Goal: Contribute content: Add original content to the website for others to see

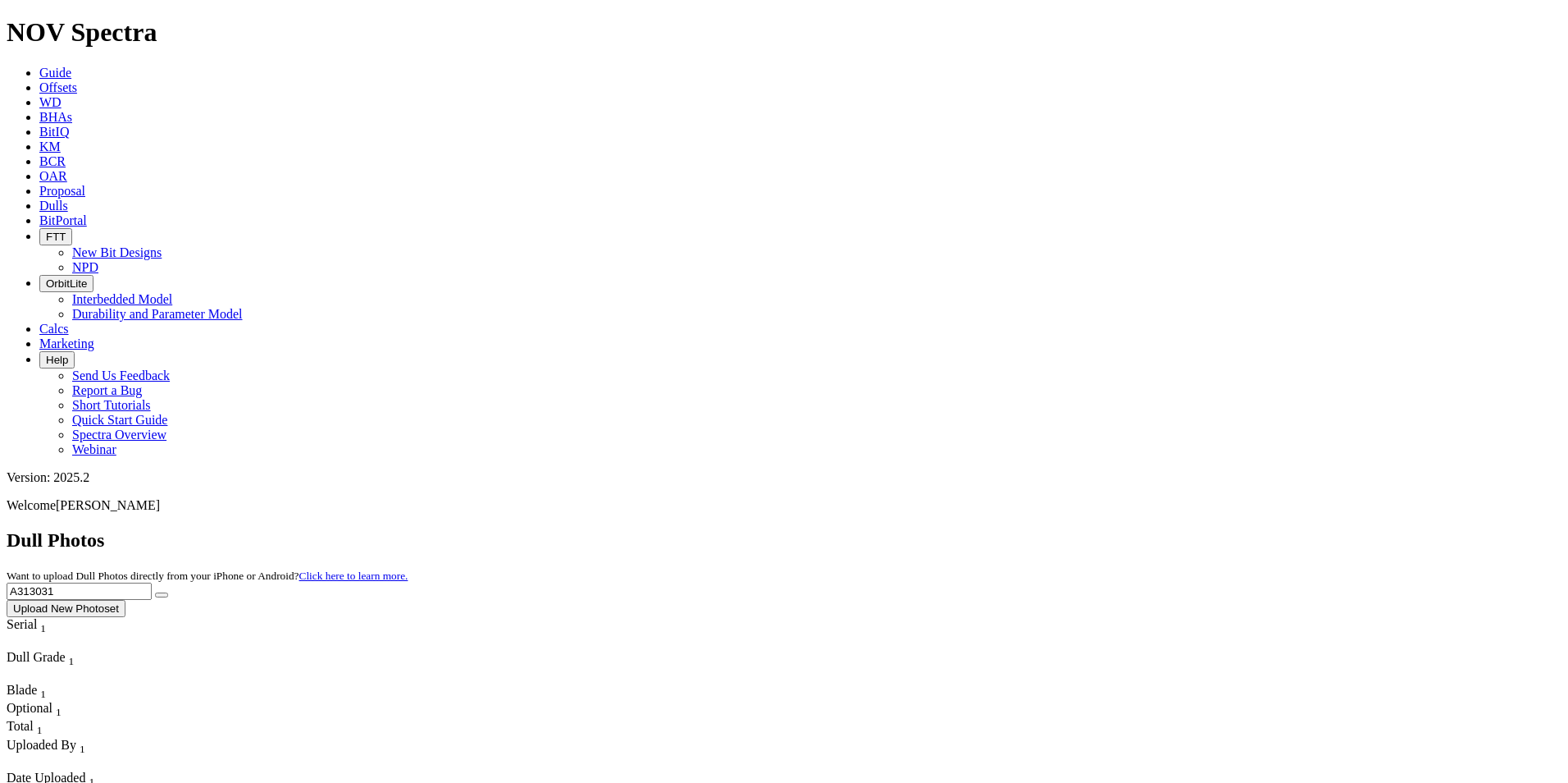
click at [112, 27] on h1 "NOV Spectra" at bounding box center [784, 32] width 1555 height 31
click at [161, 17] on h1 "NOV Spectra" at bounding box center [784, 32] width 1555 height 31
click at [71, 66] on link "Guide" at bounding box center [55, 73] width 31 height 14
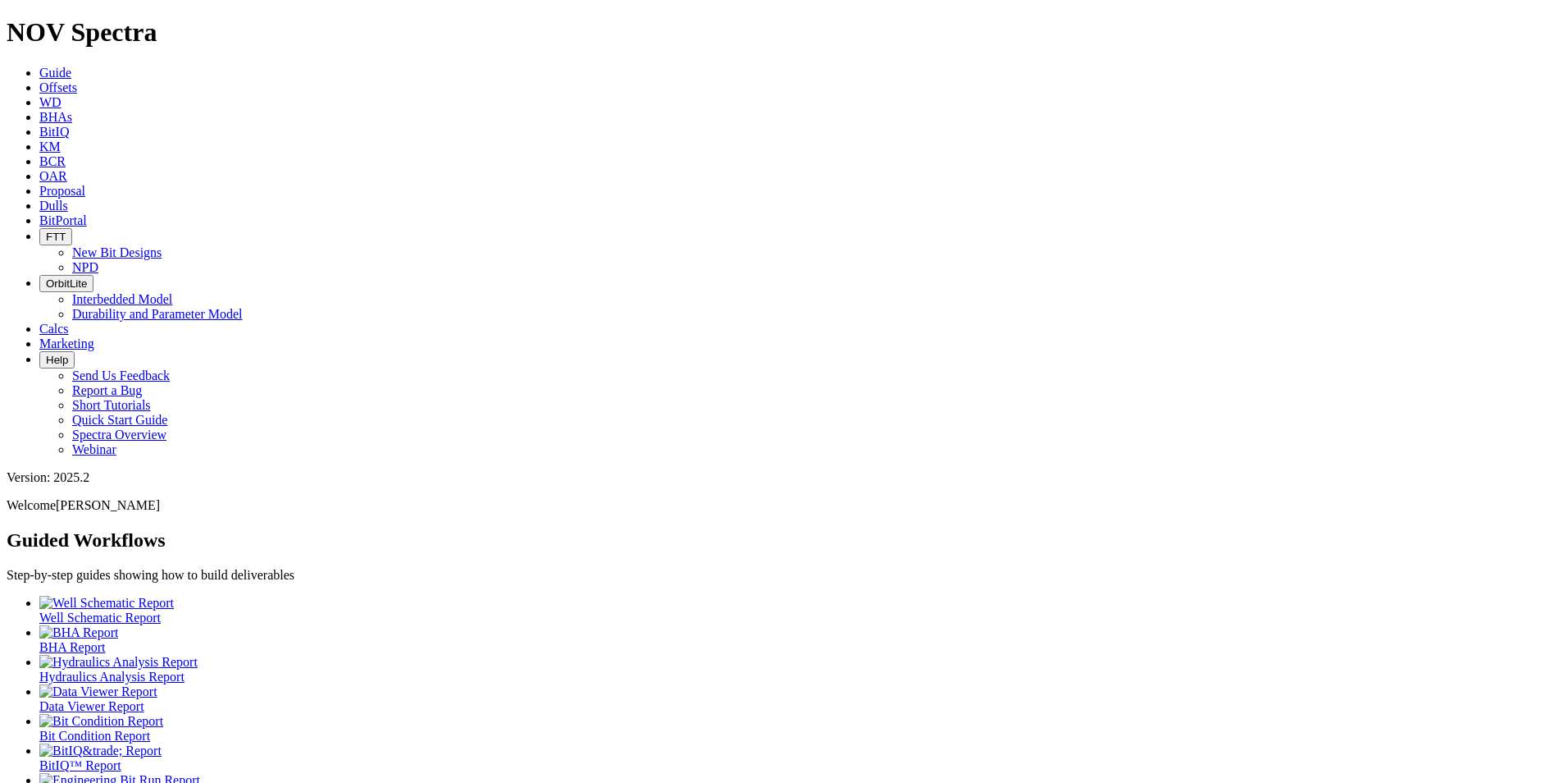
click at [68, 199] on link "Dulls" at bounding box center [53, 206] width 29 height 14
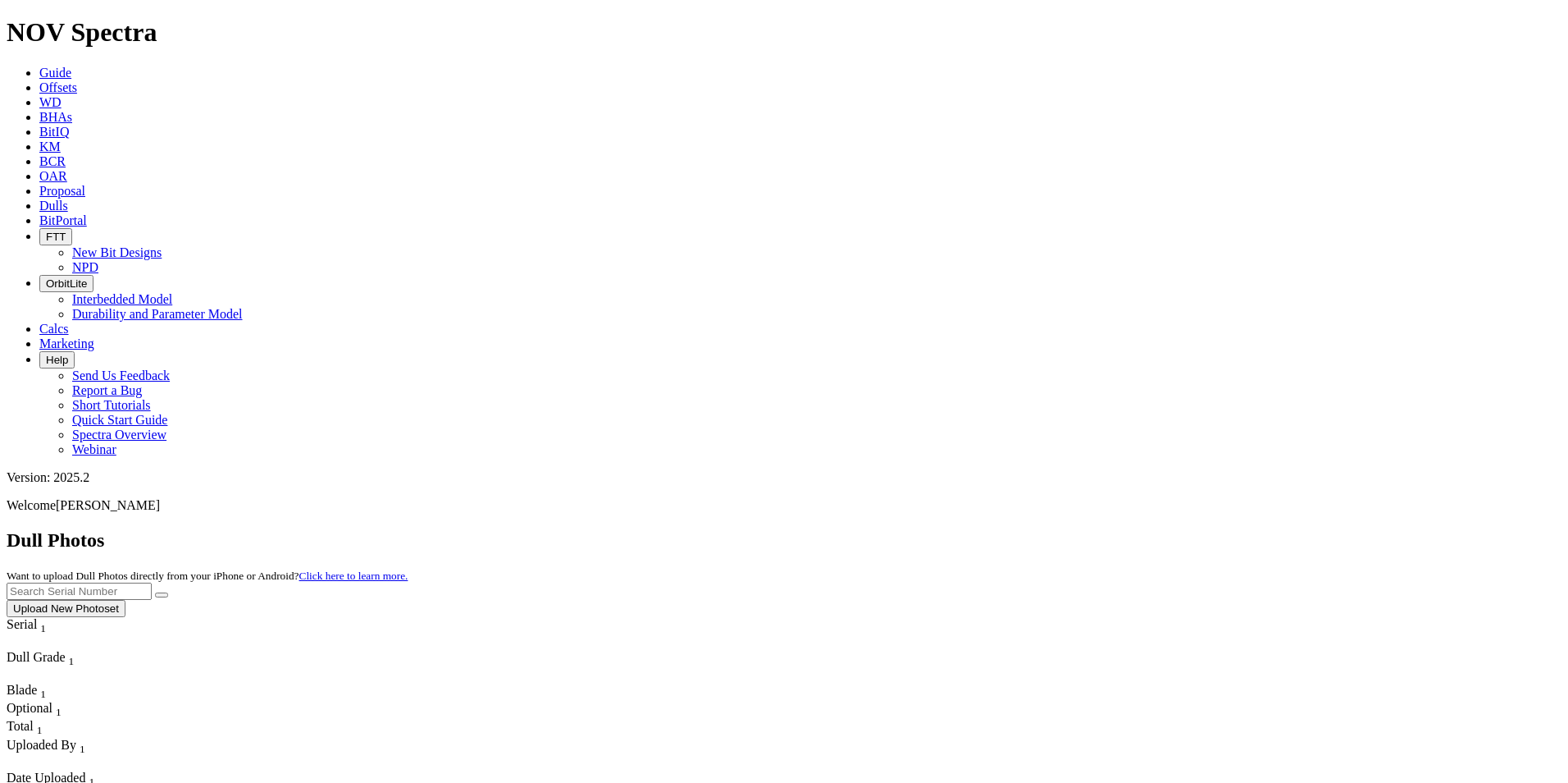
drag, startPoint x: 1446, startPoint y: 96, endPoint x: 1432, endPoint y: 43, distance: 54.8
click at [1432, 470] on div "Version: 2025.2 Welcome David Mendoza" at bounding box center [784, 490] width 1555 height 42
click at [125, 600] on button "Upload New Photoset" at bounding box center [66, 608] width 119 height 17
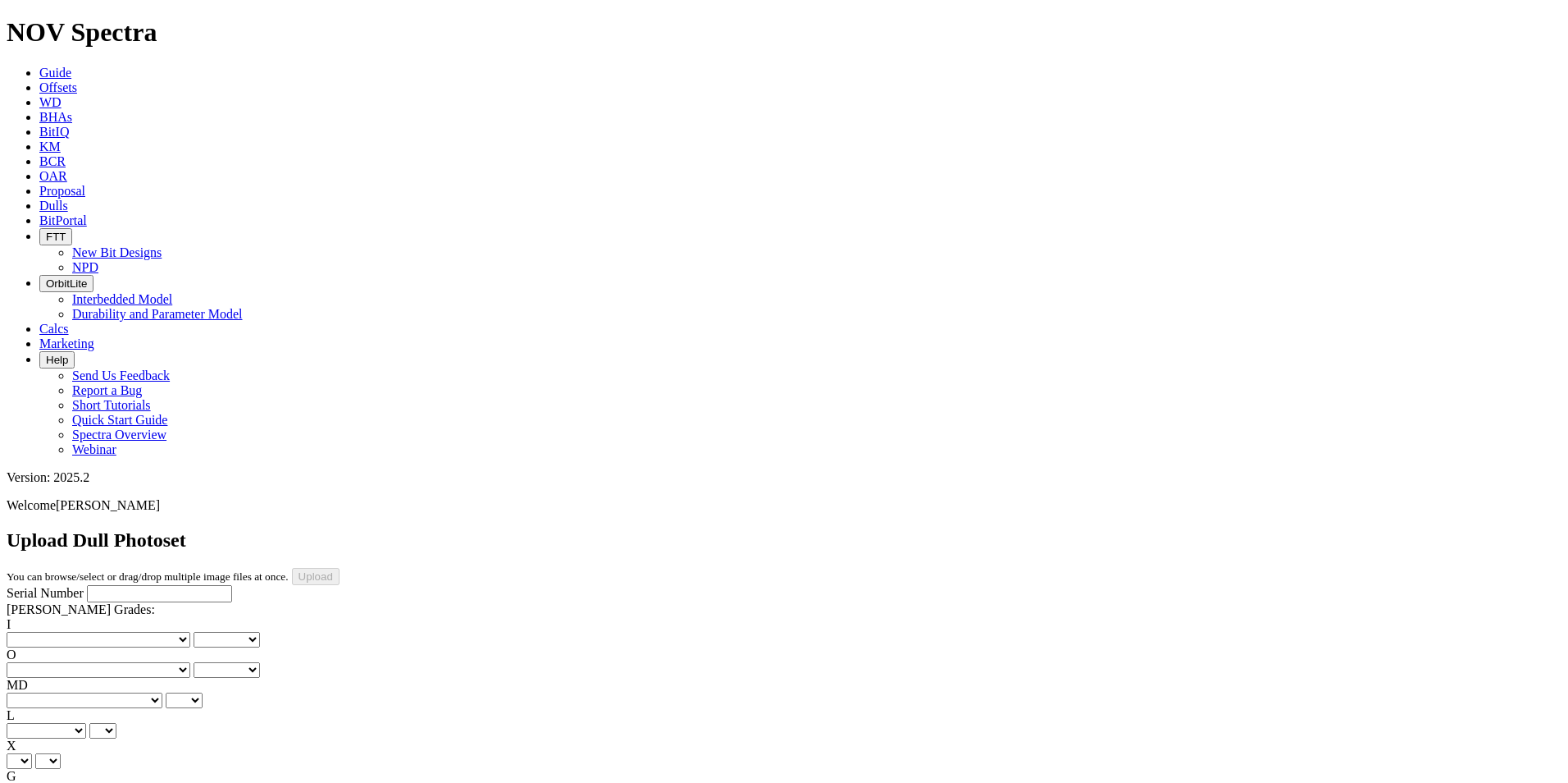
scroll to position [359, 0]
